Goal: Find specific page/section: Find specific page/section

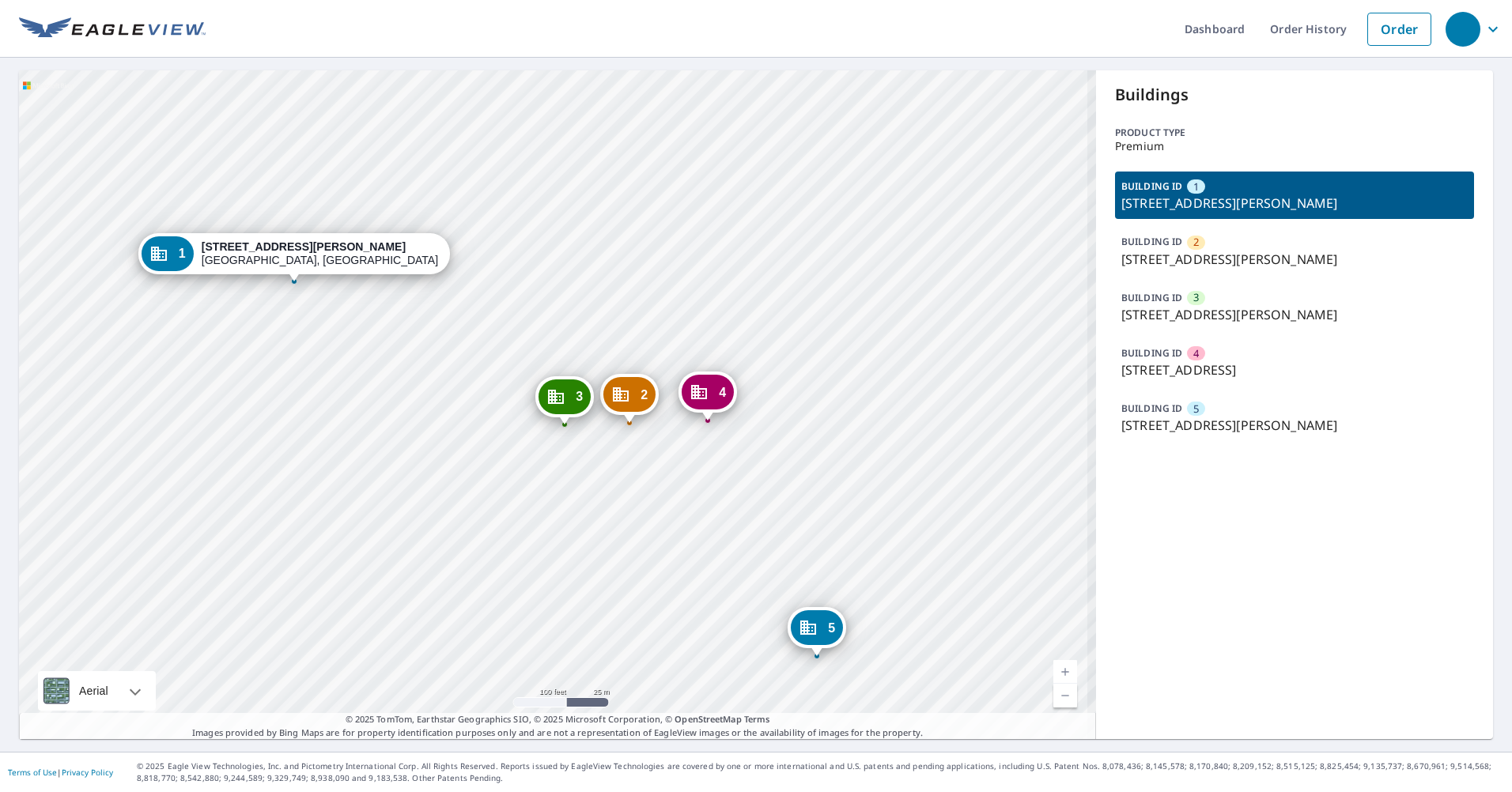
drag, startPoint x: 247, startPoint y: 358, endPoint x: 264, endPoint y: 394, distance: 39.8
click at [264, 394] on div "2 [STREET_ADDRESS][PERSON_NAME] 3 [STREET_ADDRESS][PERSON_NAME] 4 [STREET_ADDRE…" at bounding box center [557, 404] width 1077 height 669
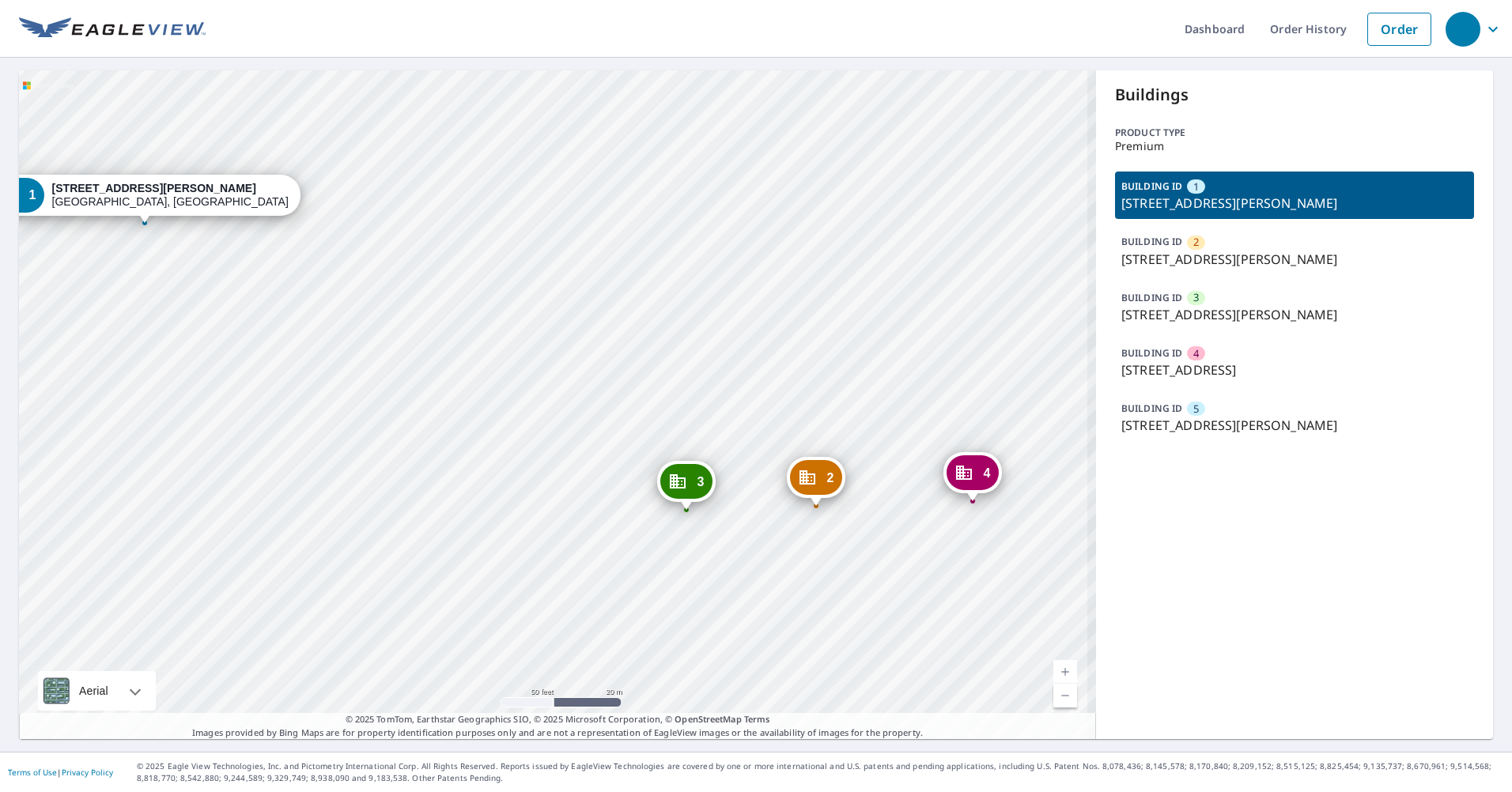
drag, startPoint x: 564, startPoint y: 410, endPoint x: 116, endPoint y: 314, distance: 458.2
click at [116, 314] on div "2 [STREET_ADDRESS][PERSON_NAME] 3 [STREET_ADDRESS][PERSON_NAME] 4 [STREET_ADDRE…" at bounding box center [557, 404] width 1077 height 669
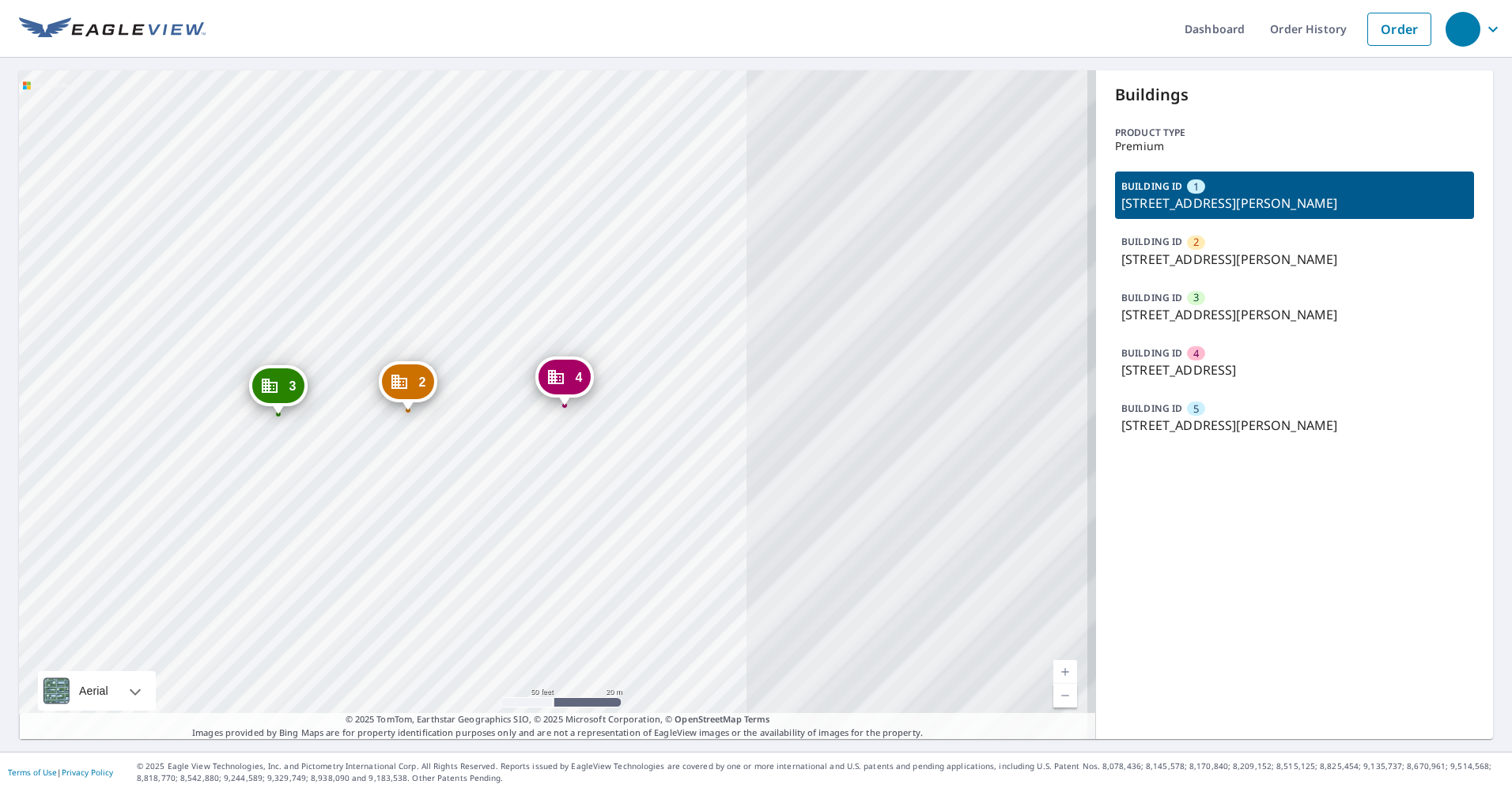
click at [480, 411] on div "2 [STREET_ADDRESS][PERSON_NAME] 3 [STREET_ADDRESS][PERSON_NAME] 4 [STREET_ADDRE…" at bounding box center [557, 404] width 1077 height 669
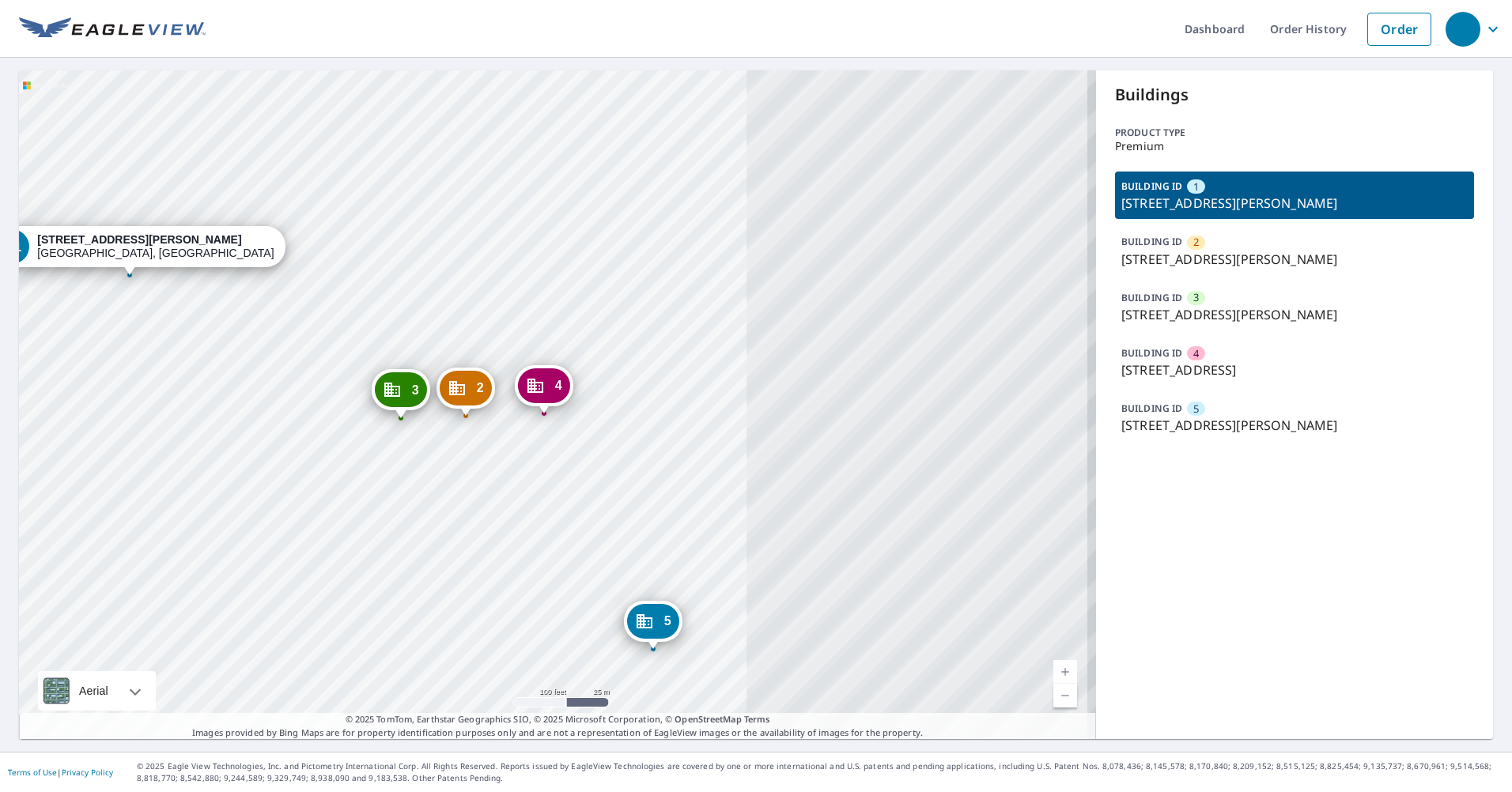
drag, startPoint x: 566, startPoint y: 445, endPoint x: 483, endPoint y: 400, distance: 94.4
click at [648, 388] on div "2 [STREET_ADDRESS][PERSON_NAME] 3 [STREET_ADDRESS][PERSON_NAME] 4 [STREET_ADDRE…" at bounding box center [557, 404] width 1077 height 669
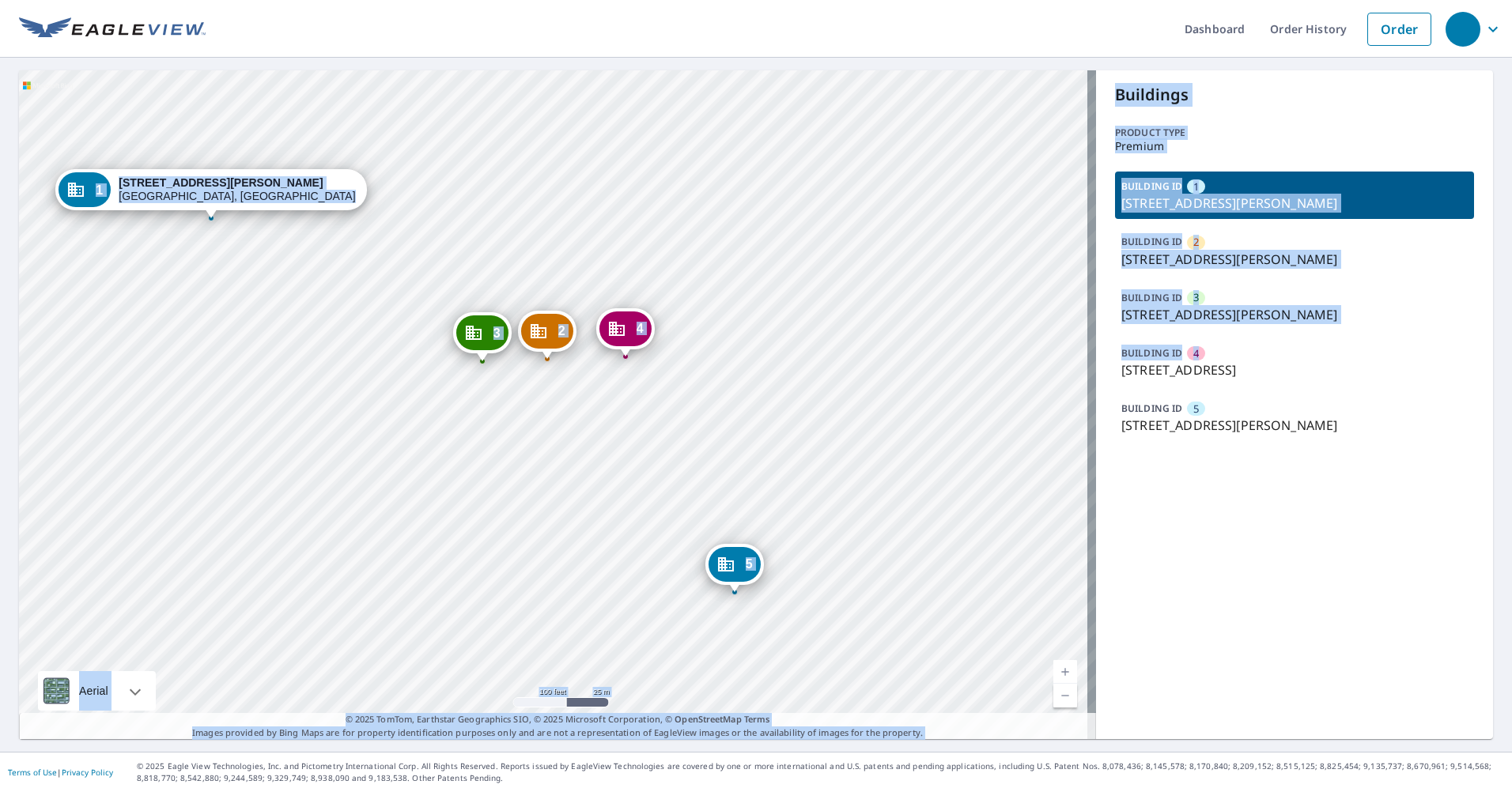
click at [1055, 396] on div "2 [STREET_ADDRESS][PERSON_NAME] 3 [STREET_ADDRESS][PERSON_NAME] 4 [STREET_ADDRE…" at bounding box center [756, 404] width 1474 height 669
click at [691, 201] on div "2 [STREET_ADDRESS][PERSON_NAME] 3 [STREET_ADDRESS][PERSON_NAME] 4 [STREET_ADDRE…" at bounding box center [557, 404] width 1077 height 669
